Goal: Information Seeking & Learning: Learn about a topic

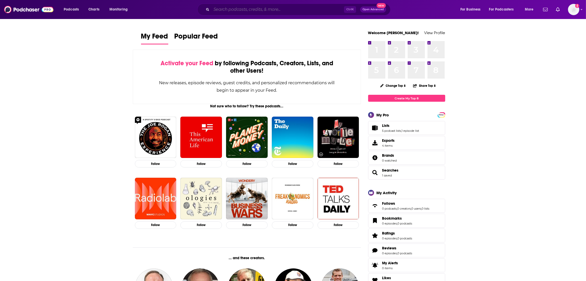
click at [212, 10] on input "Search podcasts, credits, & more..." at bounding box center [277, 9] width 133 height 8
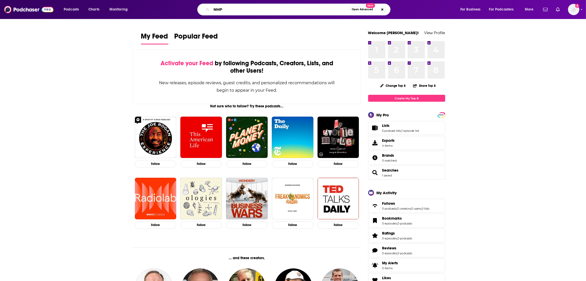
type input "NMP"
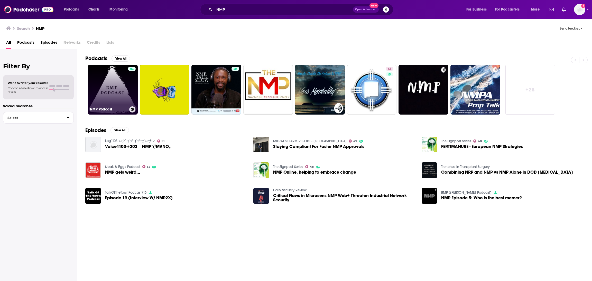
click at [111, 96] on link "NMP Podcast" at bounding box center [113, 90] width 50 height 50
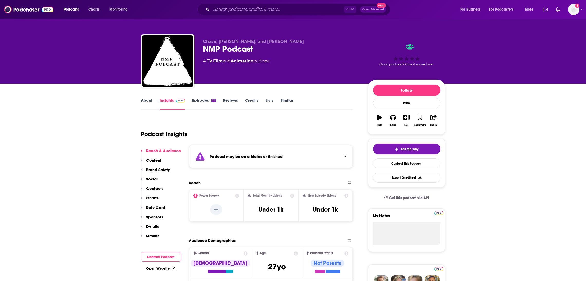
click at [146, 101] on link "About" at bounding box center [147, 104] width 12 height 12
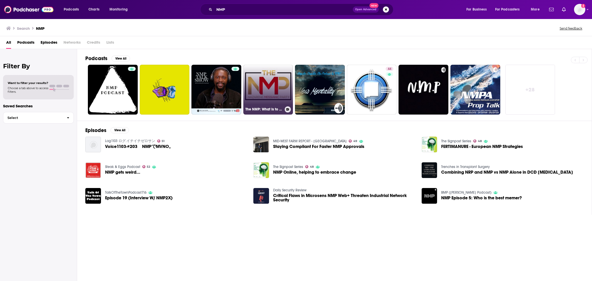
click at [276, 95] on link "The NMP: What Is to be Done?" at bounding box center [268, 90] width 50 height 50
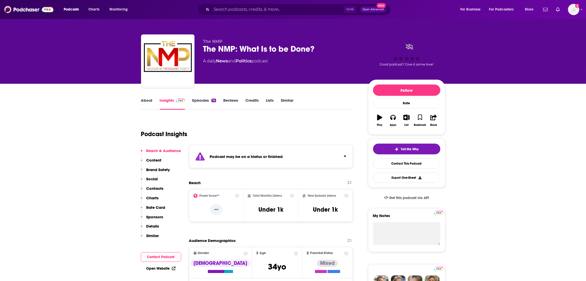
click at [143, 101] on link "About" at bounding box center [147, 104] width 12 height 12
click at [225, 6] on input "Search podcasts, credits, & more..." at bounding box center [277, 9] width 133 height 8
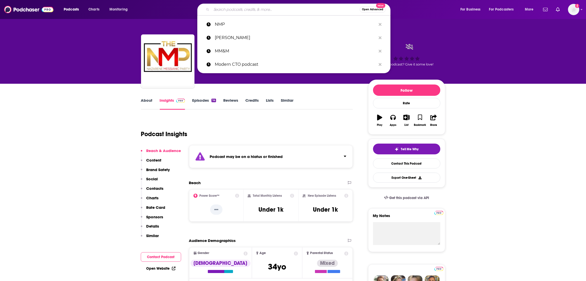
paste input "New Project Media (NPM) Interconnections"
type input "New Project Media (NPM) Interconnections"
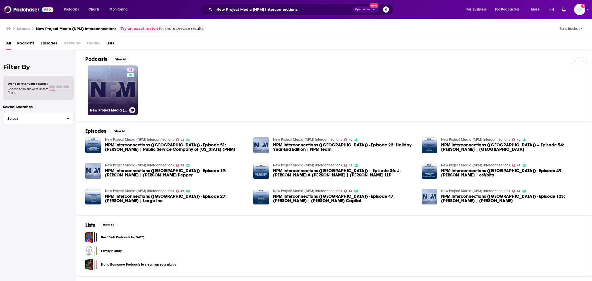
click at [126, 100] on link "42 New Project Media (NPM) Interconnections" at bounding box center [113, 90] width 50 height 50
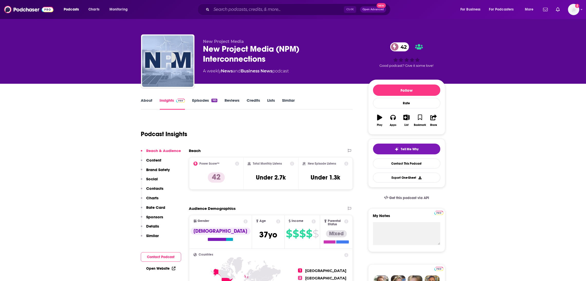
click at [146, 99] on link "About" at bounding box center [147, 104] width 12 height 12
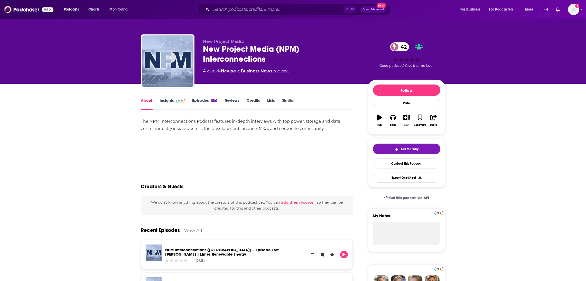
click at [170, 100] on link "Insights" at bounding box center [172, 104] width 25 height 12
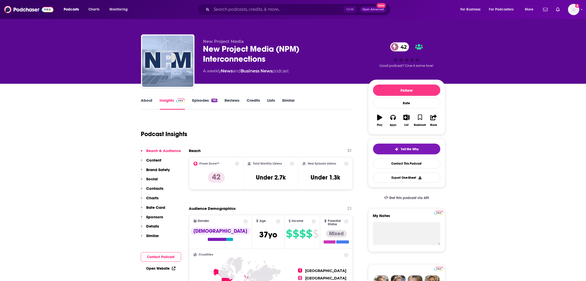
click at [149, 101] on link "About" at bounding box center [147, 104] width 12 height 12
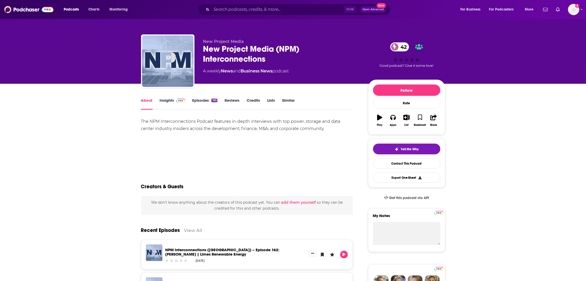
click at [164, 100] on link "Insights" at bounding box center [172, 104] width 25 height 12
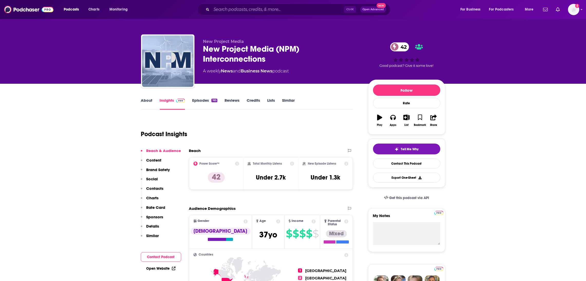
click at [199, 99] on link "Episodes 165" at bounding box center [204, 104] width 25 height 12
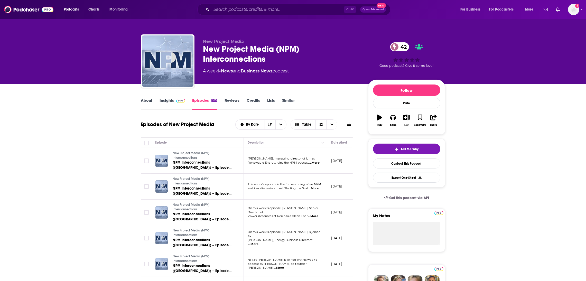
click at [234, 102] on link "Reviews" at bounding box center [231, 104] width 15 height 12
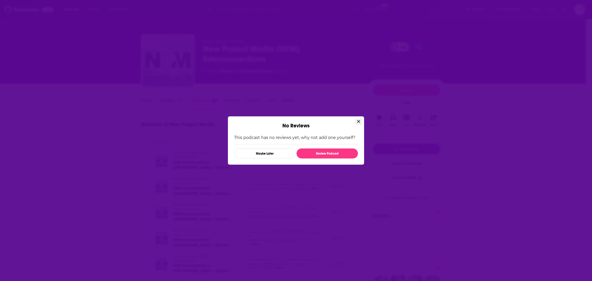
click at [356, 120] on button "Close" at bounding box center [358, 121] width 7 height 6
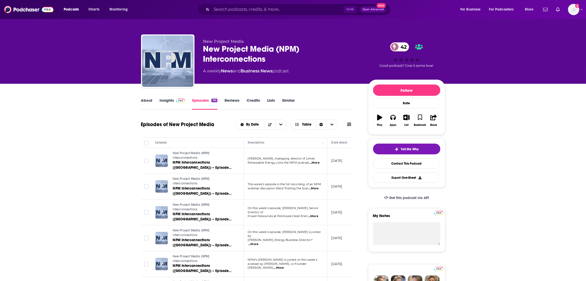
click at [149, 101] on link "About" at bounding box center [147, 104] width 12 height 12
